Goal: Navigation & Orientation: Understand site structure

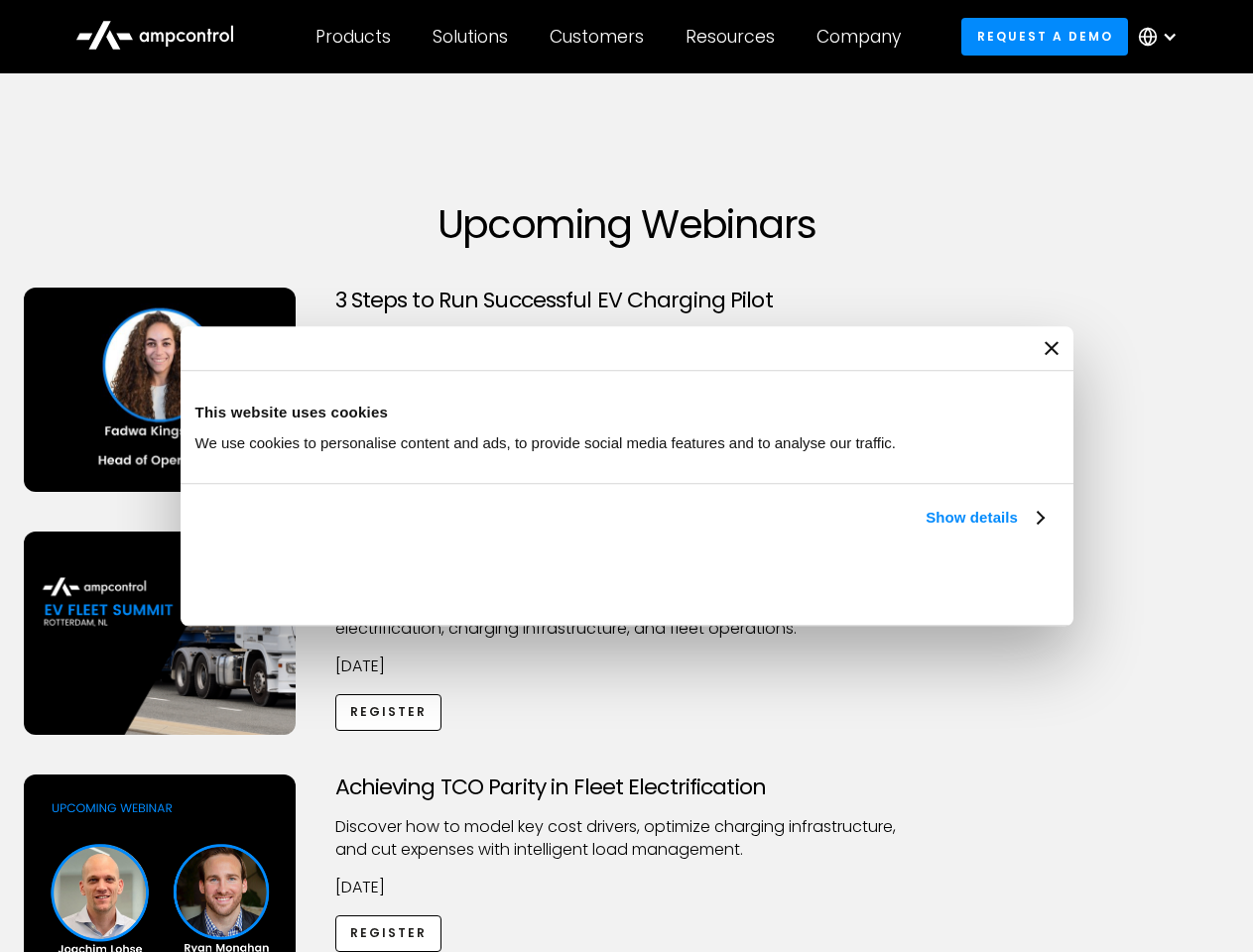
click at [925, 529] on link "Show details" at bounding box center [983, 517] width 117 height 24
click at [0, 0] on div "Necessary cookies help make a website usable by enabling basic functions like p…" at bounding box center [0, 0] width 0 height 0
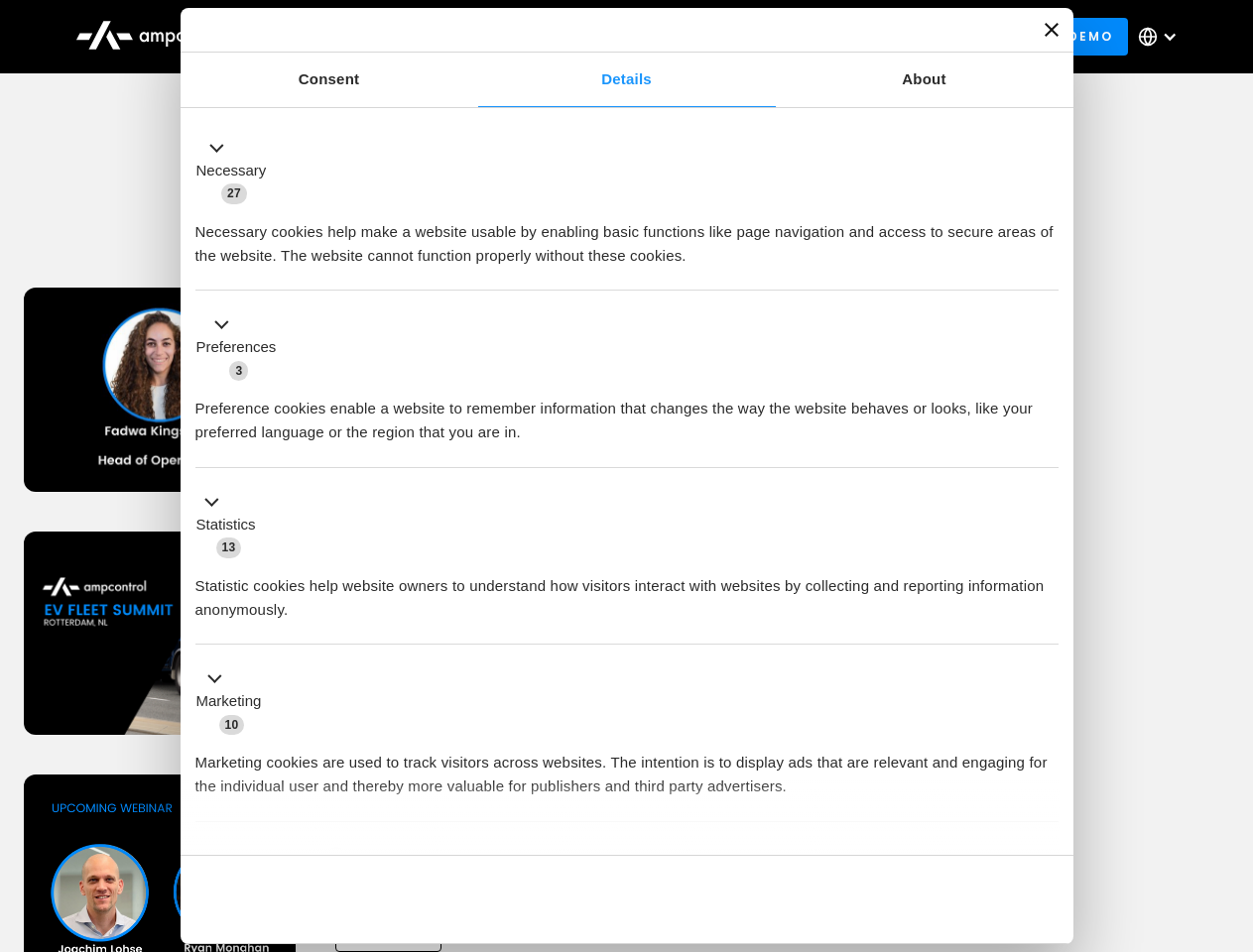
click at [1231, 799] on div "Achieving TCO Parity in Fleet Electrification Discover how to model key cost dr…" at bounding box center [626, 930] width 1246 height 312
click at [610, 37] on div "Customers" at bounding box center [597, 37] width 94 height 22
click at [352, 37] on div "Products" at bounding box center [353, 37] width 75 height 22
click at [471, 37] on div "Solutions" at bounding box center [470, 37] width 75 height 22
click at [601, 37] on div "Customers" at bounding box center [597, 37] width 94 height 22
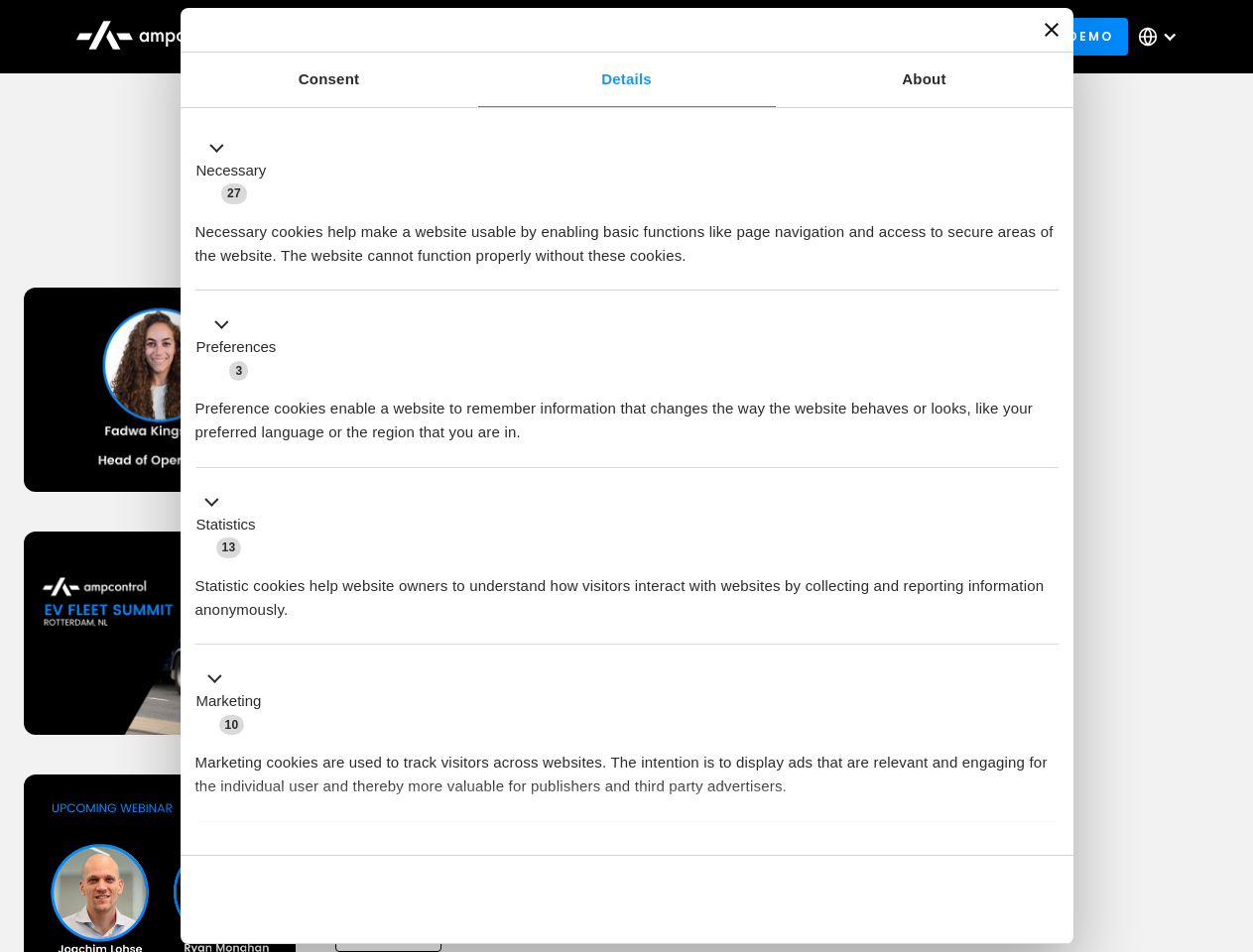
click at [734, 37] on div "Resources" at bounding box center [729, 37] width 89 height 22
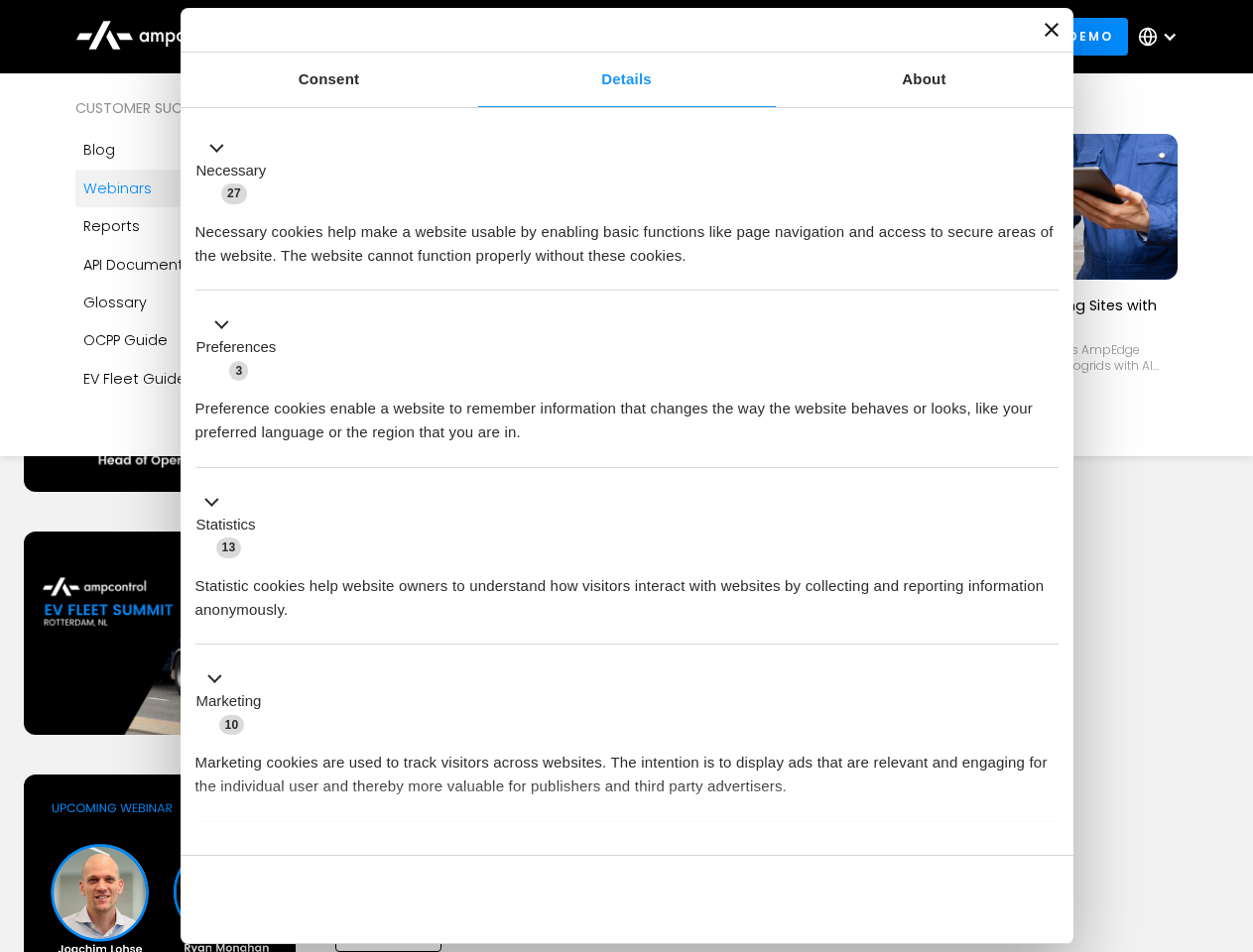
click at [865, 37] on div "Company" at bounding box center [858, 37] width 84 height 22
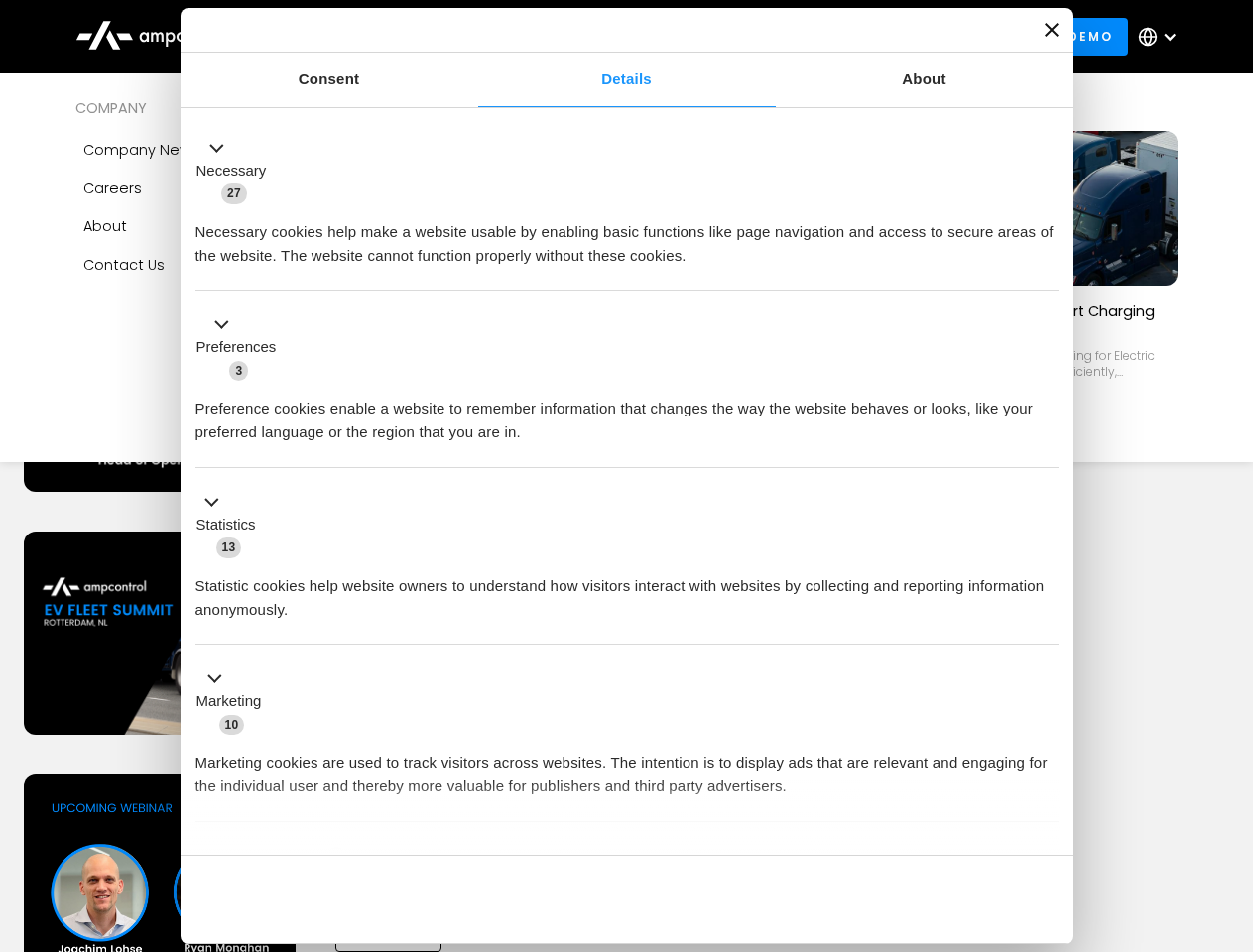
click at [1162, 37] on div at bounding box center [1169, 37] width 16 height 16
